Goal: Task Accomplishment & Management: Manage account settings

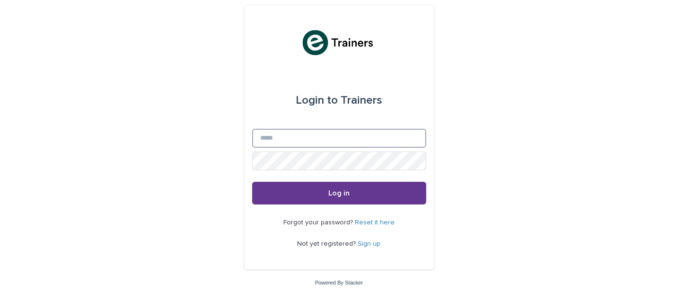
type input "**********"
click at [349, 190] on button "Log in" at bounding box center [339, 193] width 174 height 23
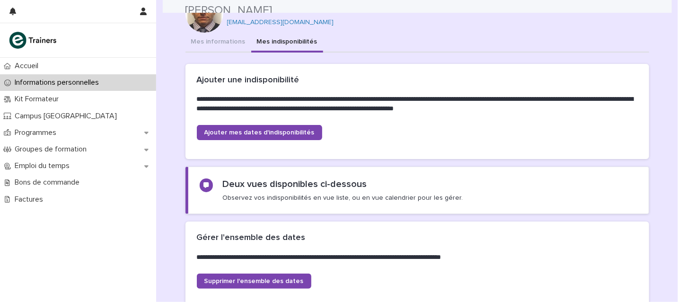
scroll to position [18, 0]
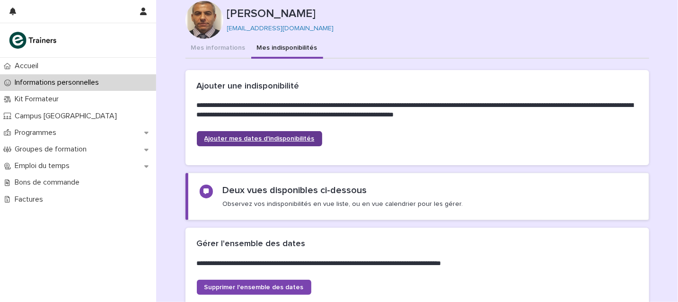
click at [252, 139] on span "Ajouter mes dates d'indisponibilités" at bounding box center [259, 138] width 110 height 7
click at [203, 191] on icon at bounding box center [206, 192] width 6 height 6
click at [286, 200] on p "Observez vos indisponibilités en vue liste, ou en vue calendrier pour les gérer." at bounding box center [342, 204] width 240 height 9
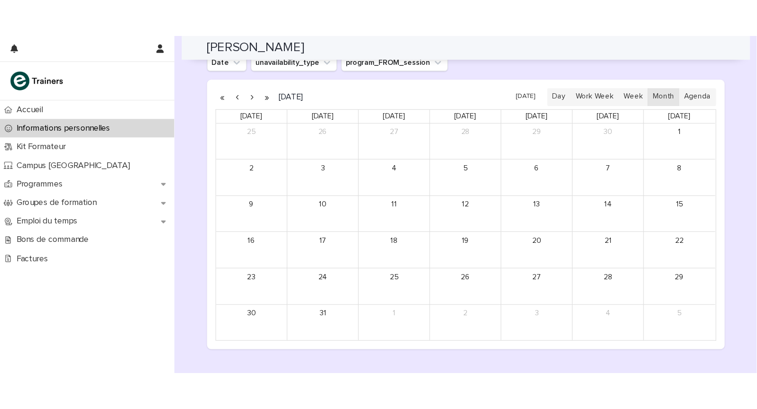
scroll to position [793, 0]
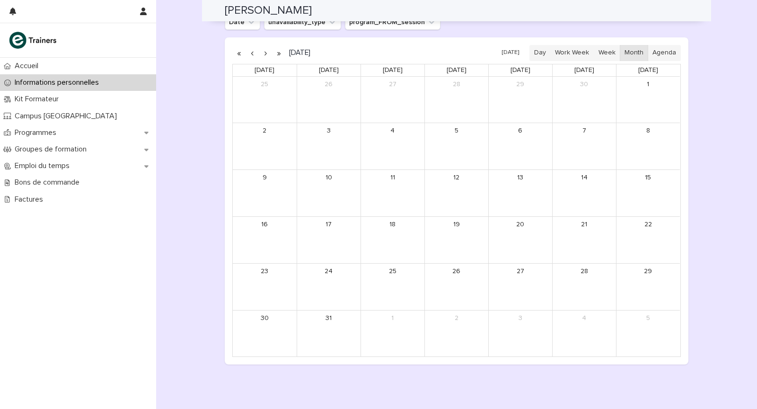
click at [262, 52] on button "button" at bounding box center [265, 52] width 13 height 15
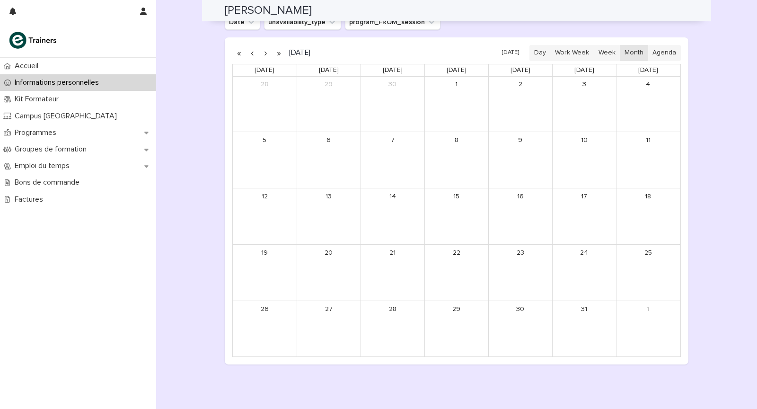
click at [262, 52] on button "button" at bounding box center [265, 52] width 13 height 15
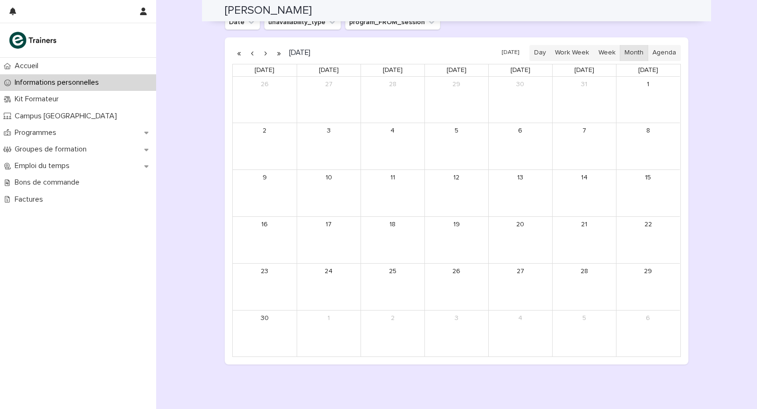
click at [262, 52] on button "button" at bounding box center [265, 52] width 13 height 15
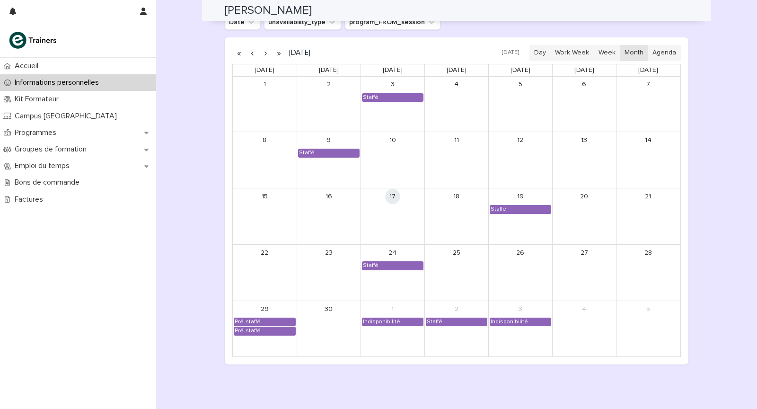
click at [262, 53] on button "button" at bounding box center [265, 52] width 13 height 15
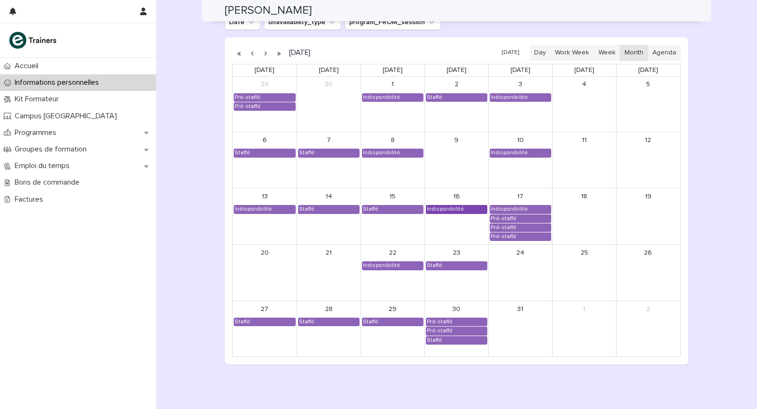
click at [457, 209] on div "Indisponibilité" at bounding box center [456, 209] width 61 height 8
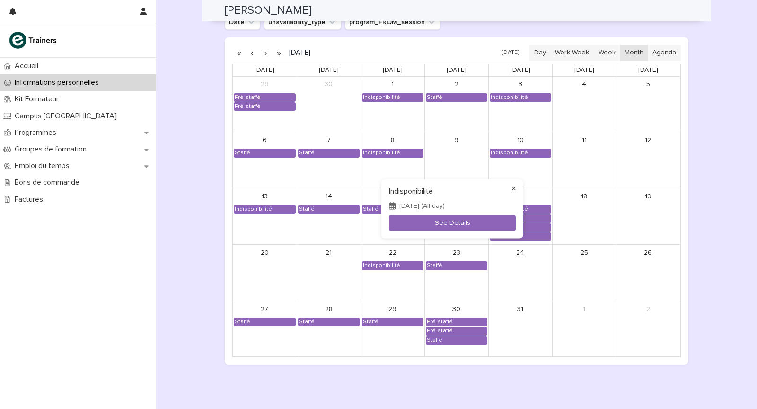
click at [513, 188] on button "×" at bounding box center [513, 188] width 11 height 11
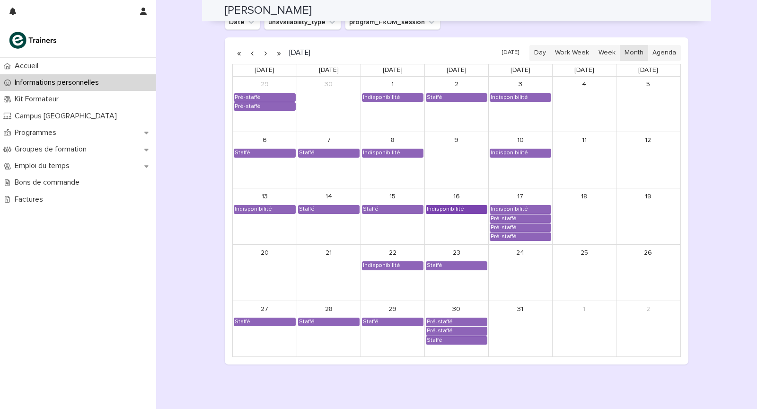
click at [453, 208] on div "Indisponibilité" at bounding box center [445, 209] width 38 height 8
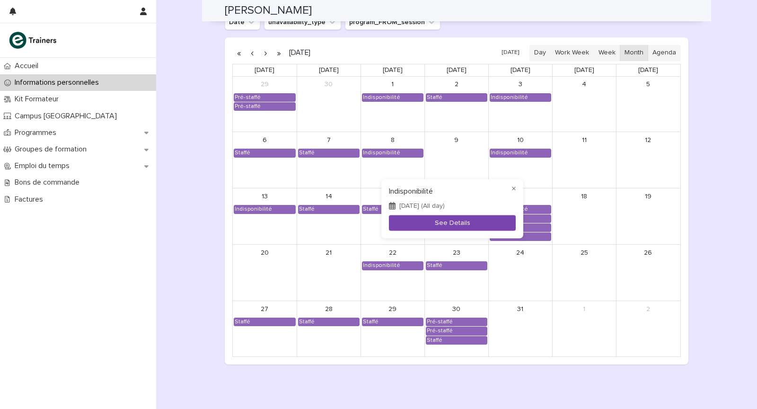
click at [453, 223] on button "See Details" at bounding box center [452, 223] width 127 height 16
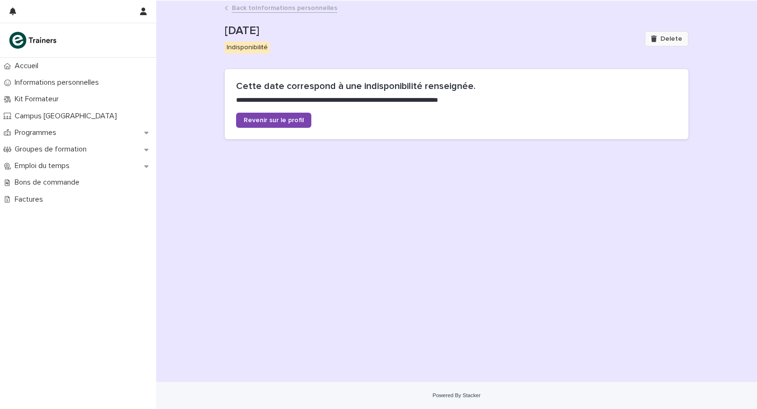
click at [659, 37] on div "button" at bounding box center [655, 38] width 9 height 7
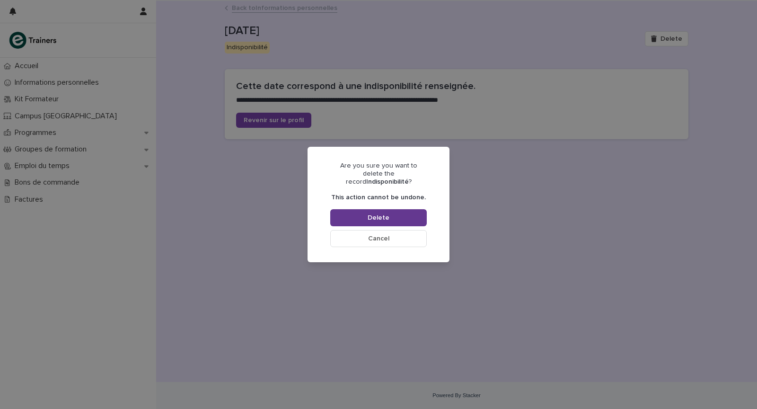
click at [378, 214] on span "Delete" at bounding box center [378, 217] width 22 height 7
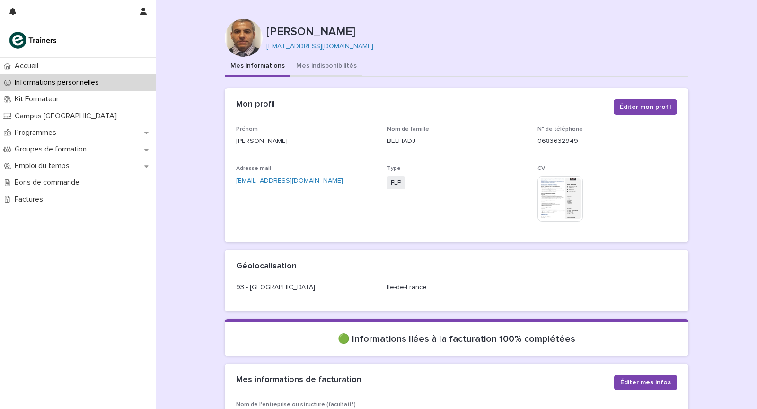
click at [334, 67] on button "Mes indisponibilités" at bounding box center [326, 67] width 72 height 20
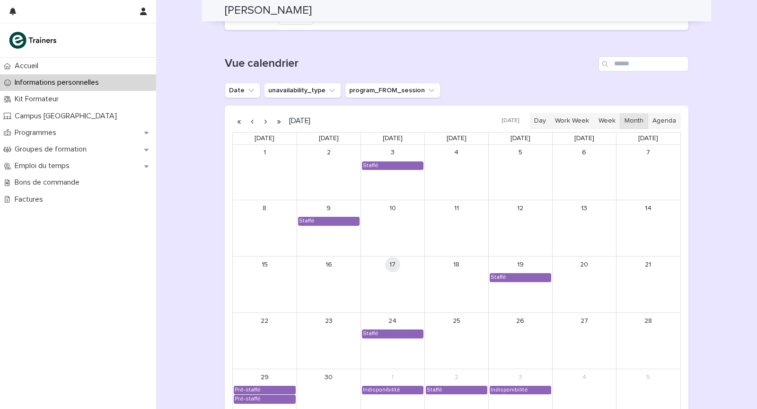
scroll to position [732, 0]
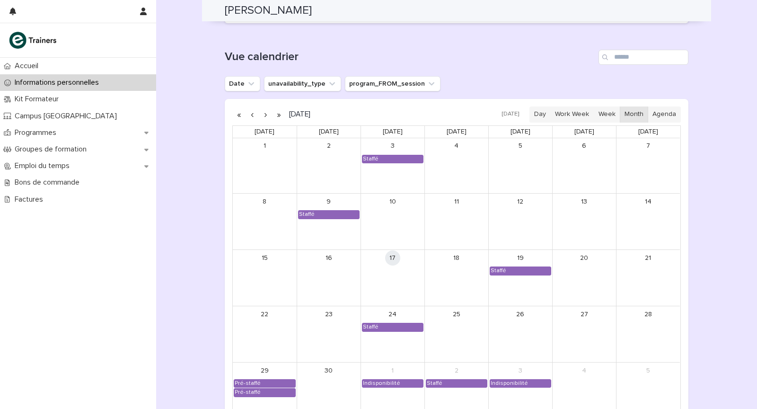
click at [261, 115] on button "button" at bounding box center [265, 114] width 13 height 15
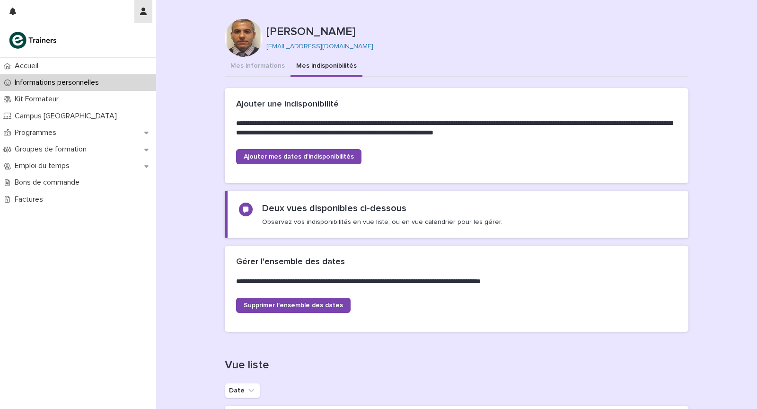
click at [144, 14] on icon "button" at bounding box center [143, 12] width 7 height 8
click at [100, 39] on p "Log Out" at bounding box center [116, 40] width 60 height 16
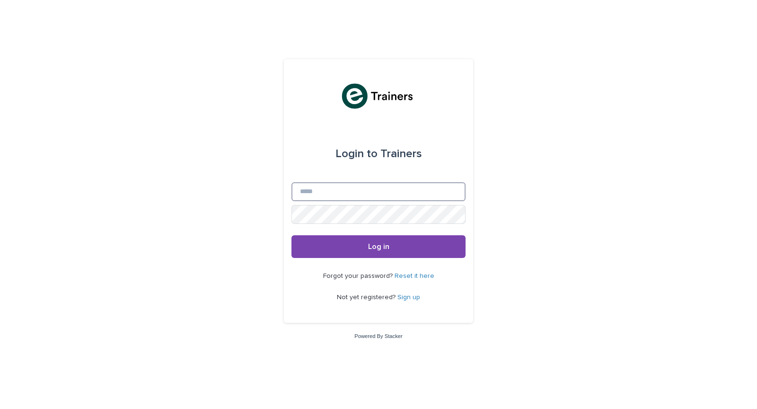
type input "**********"
